Goal: Transaction & Acquisition: Download file/media

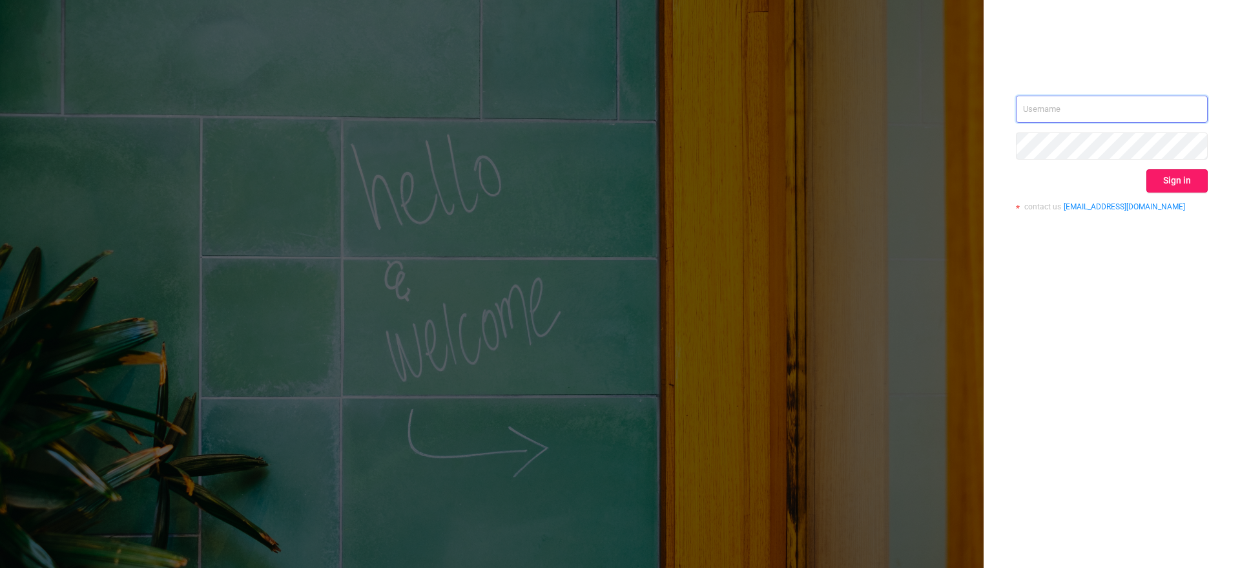
type input "[EMAIL_ADDRESS][DOMAIN_NAME]"
click at [1175, 171] on button "Sign in" at bounding box center [1177, 180] width 61 height 23
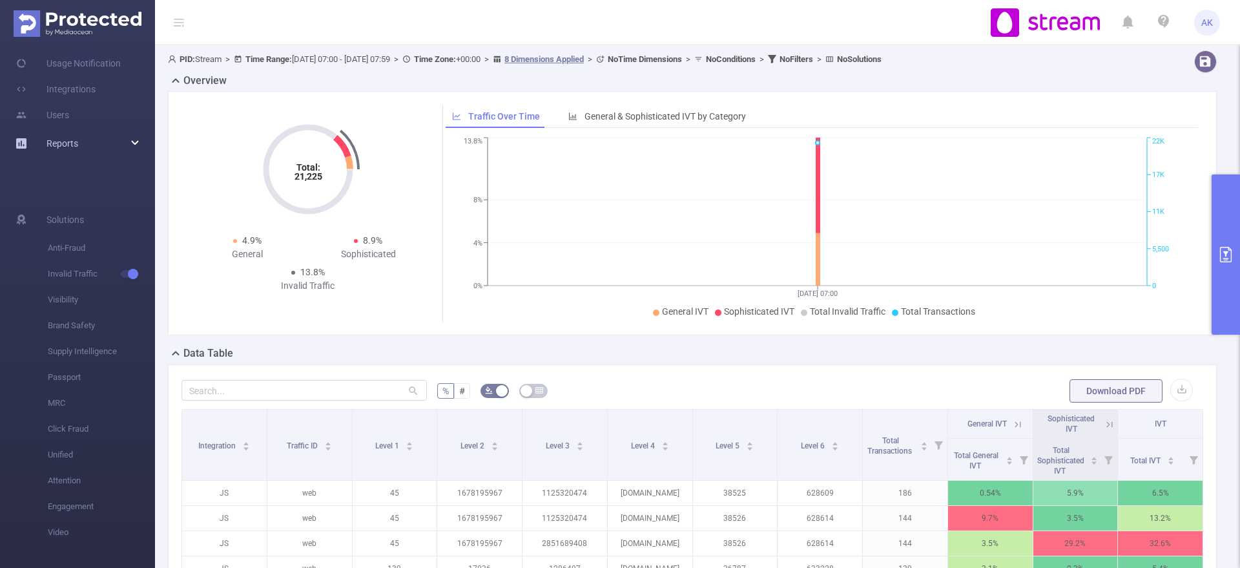
click at [123, 142] on div "Reports" at bounding box center [77, 144] width 155 height 26
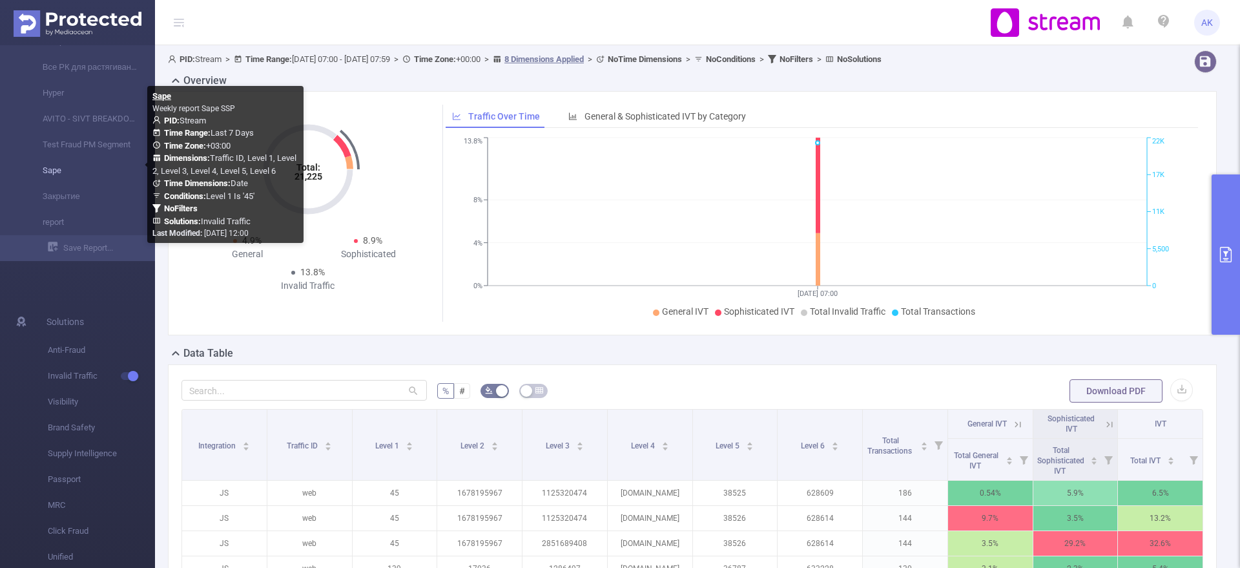
click at [68, 176] on link "Sape" at bounding box center [83, 171] width 114 height 26
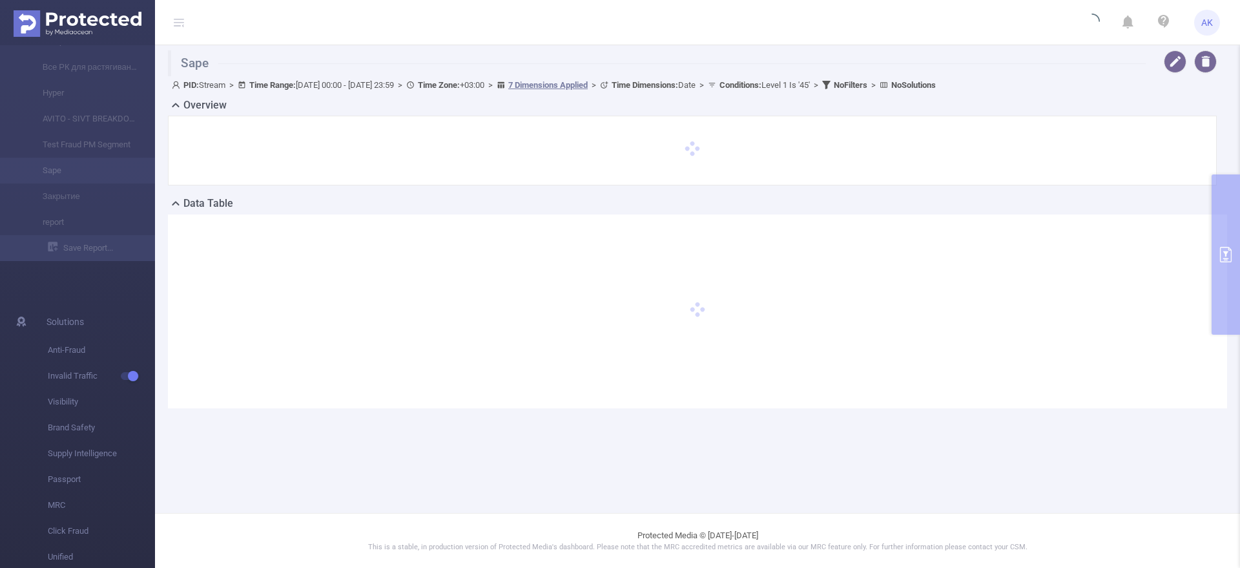
type input "[DATE] 00:00"
type input "[DATE] 23:59"
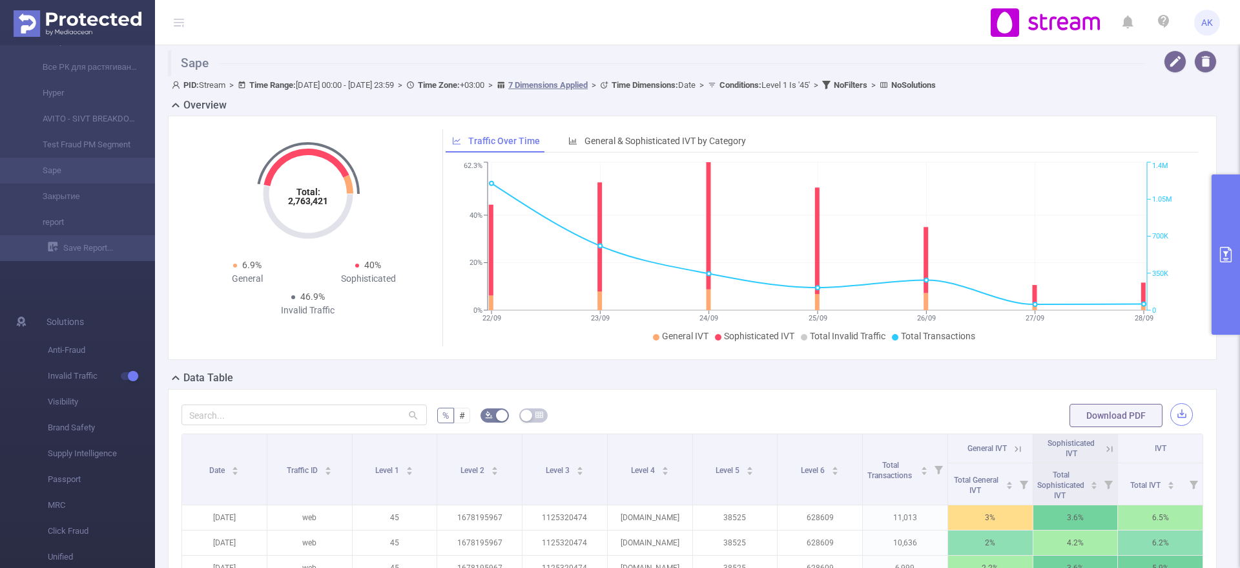
click at [1171, 416] on button "button" at bounding box center [1182, 414] width 23 height 23
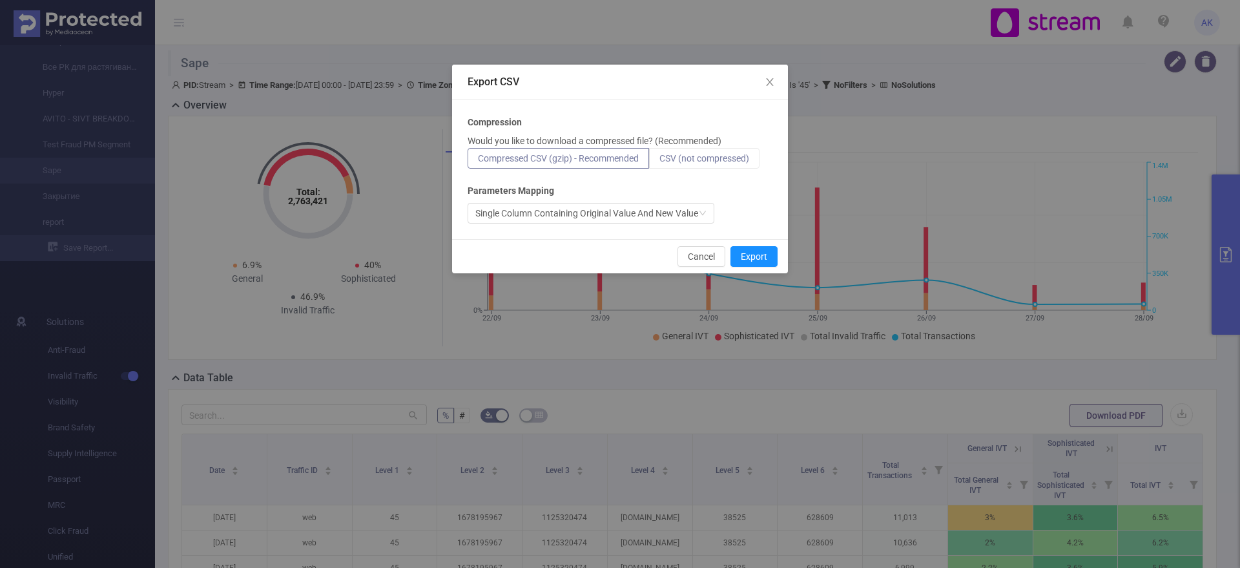
click at [682, 153] on span "CSV (not compressed)" at bounding box center [705, 158] width 90 height 10
click at [660, 162] on input "CSV (not compressed)" at bounding box center [660, 162] width 0 height 0
click at [750, 253] on button "Export" at bounding box center [754, 256] width 47 height 21
